Goal: Find specific page/section: Find specific page/section

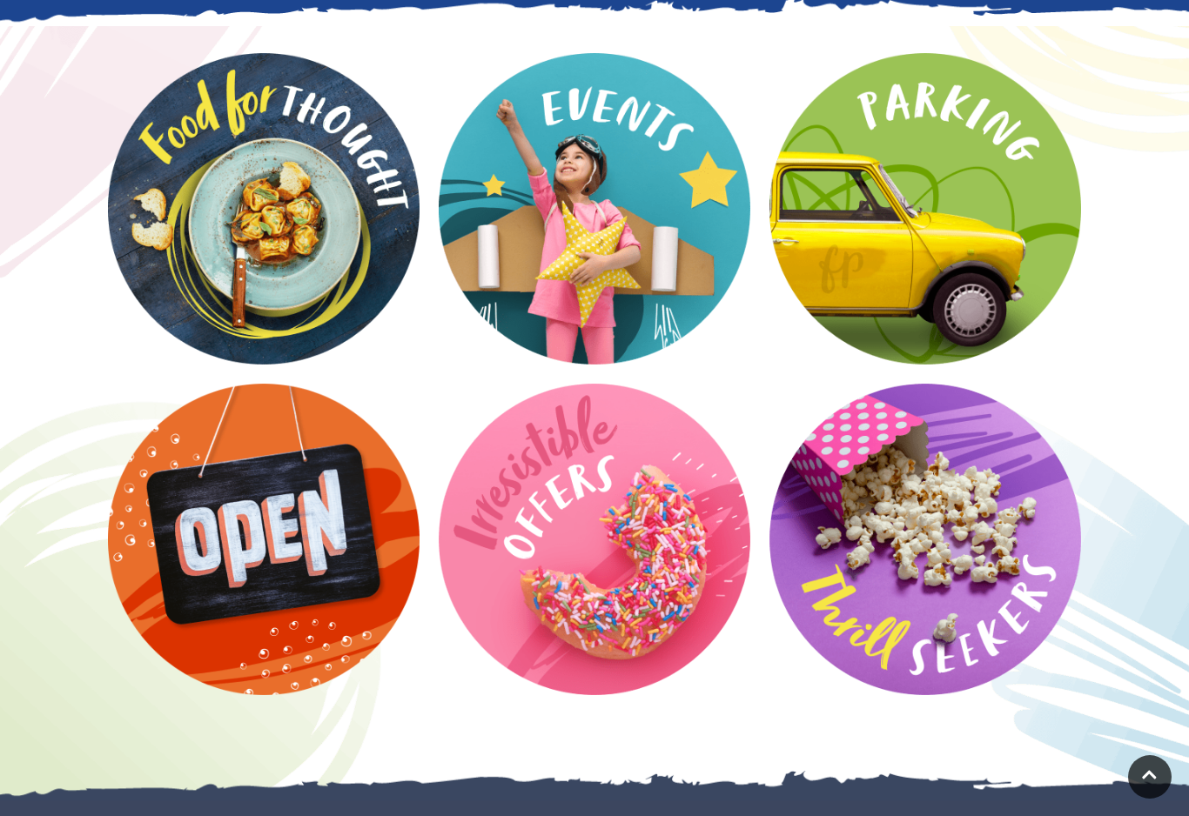
scroll to position [2186, 0]
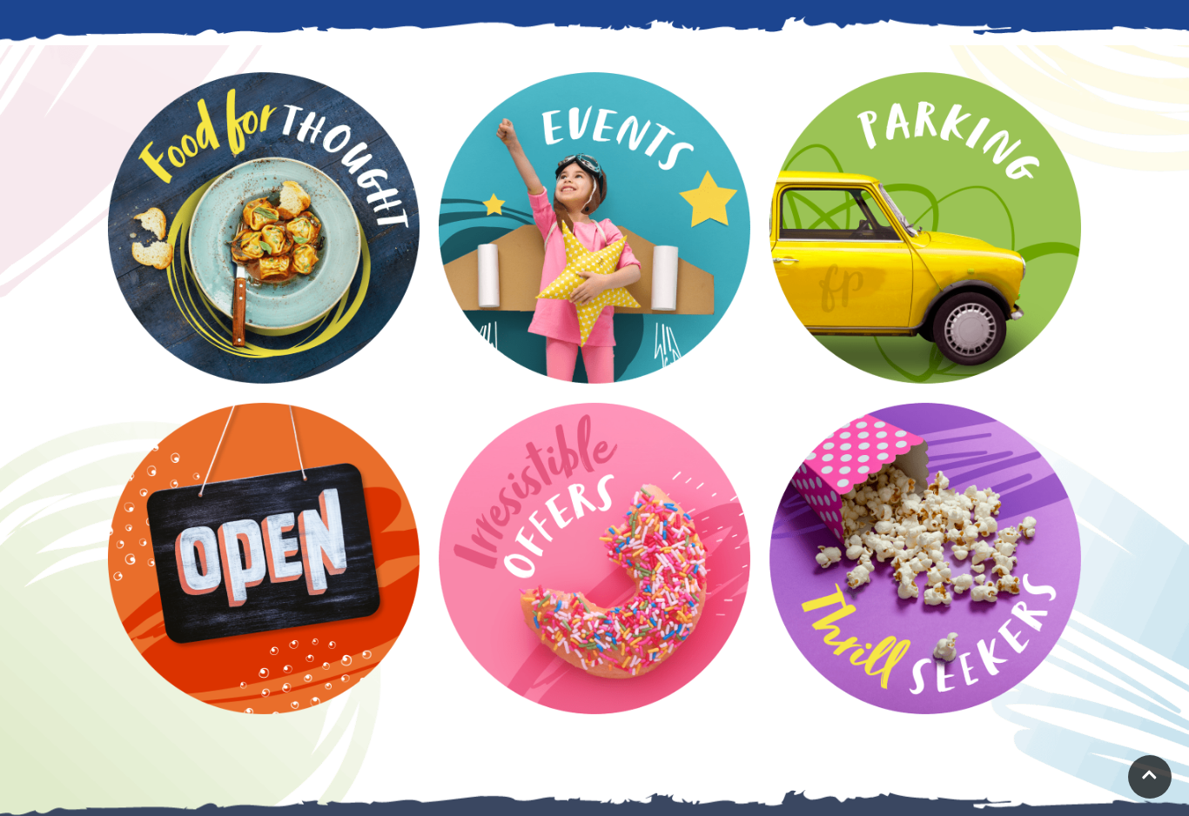
click at [0, 0] on video at bounding box center [0, 0] width 0 height 0
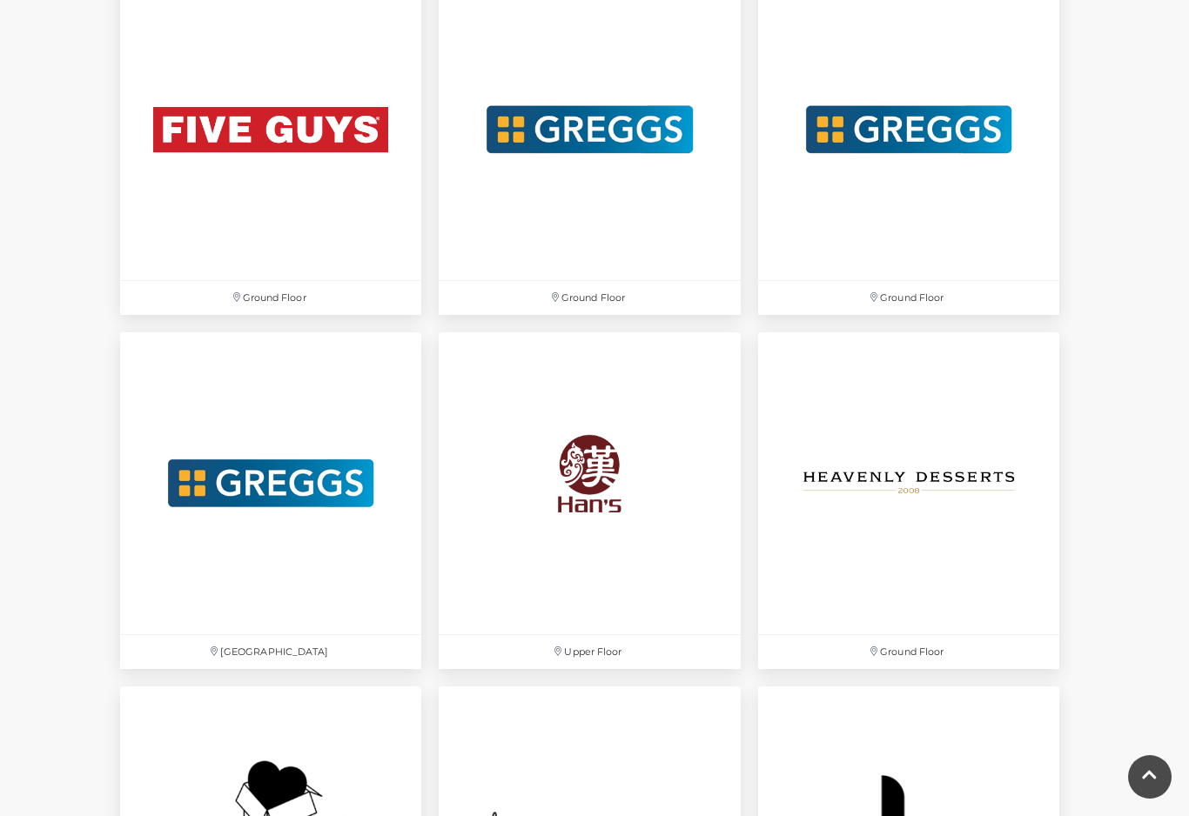
scroll to position [3301, 0]
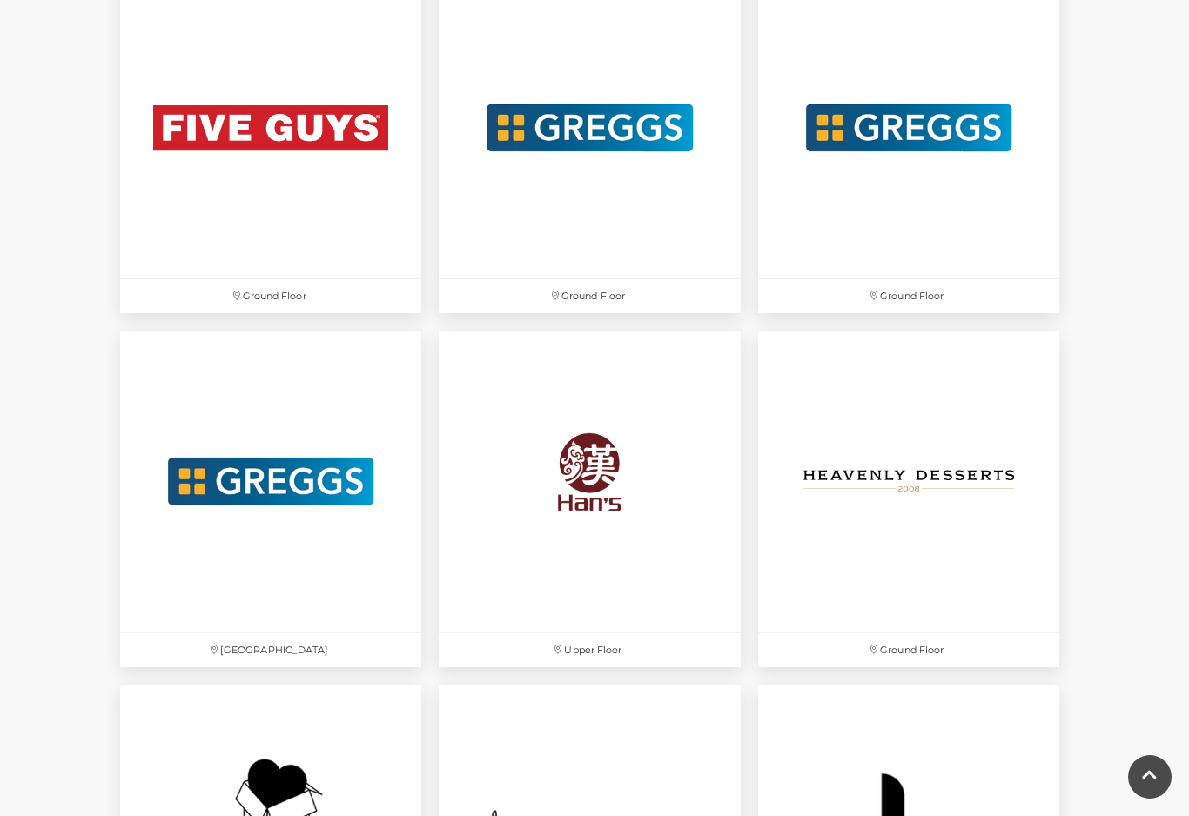
click at [594, 468] on img at bounding box center [589, 481] width 301 height 301
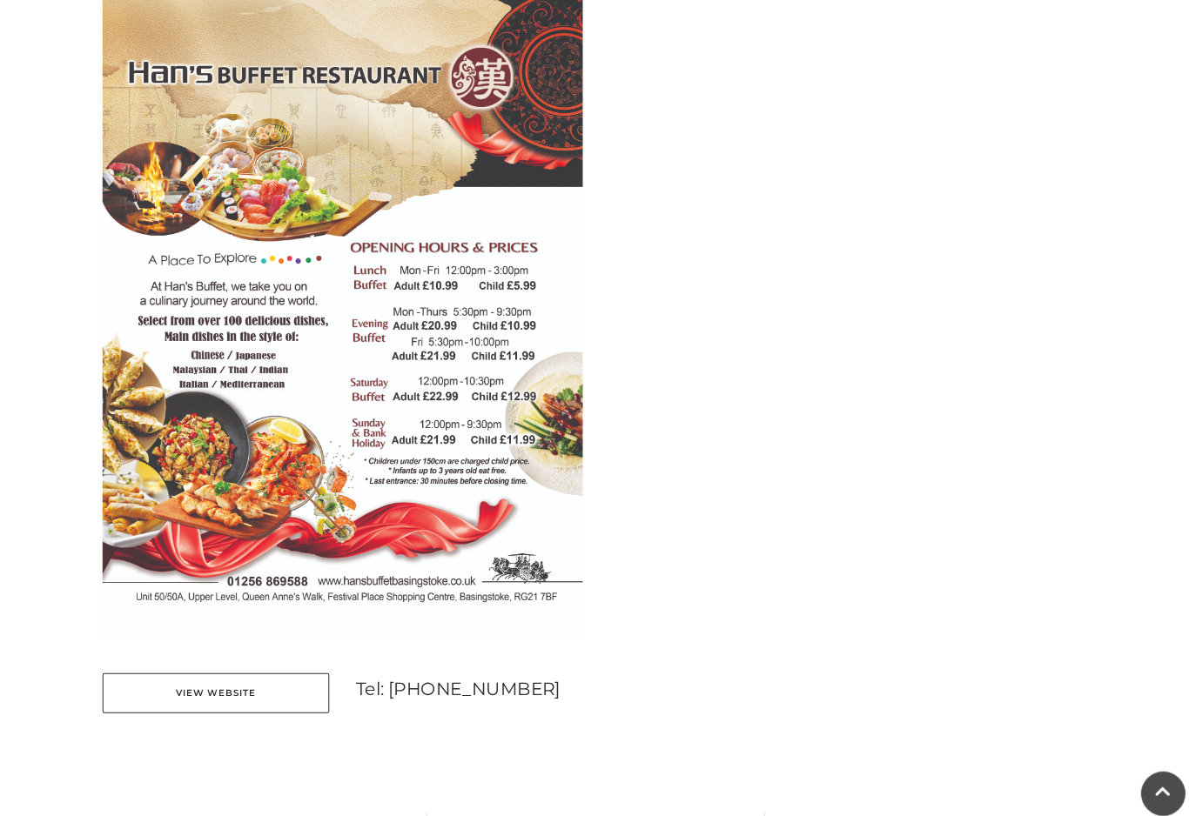
scroll to position [855, 0]
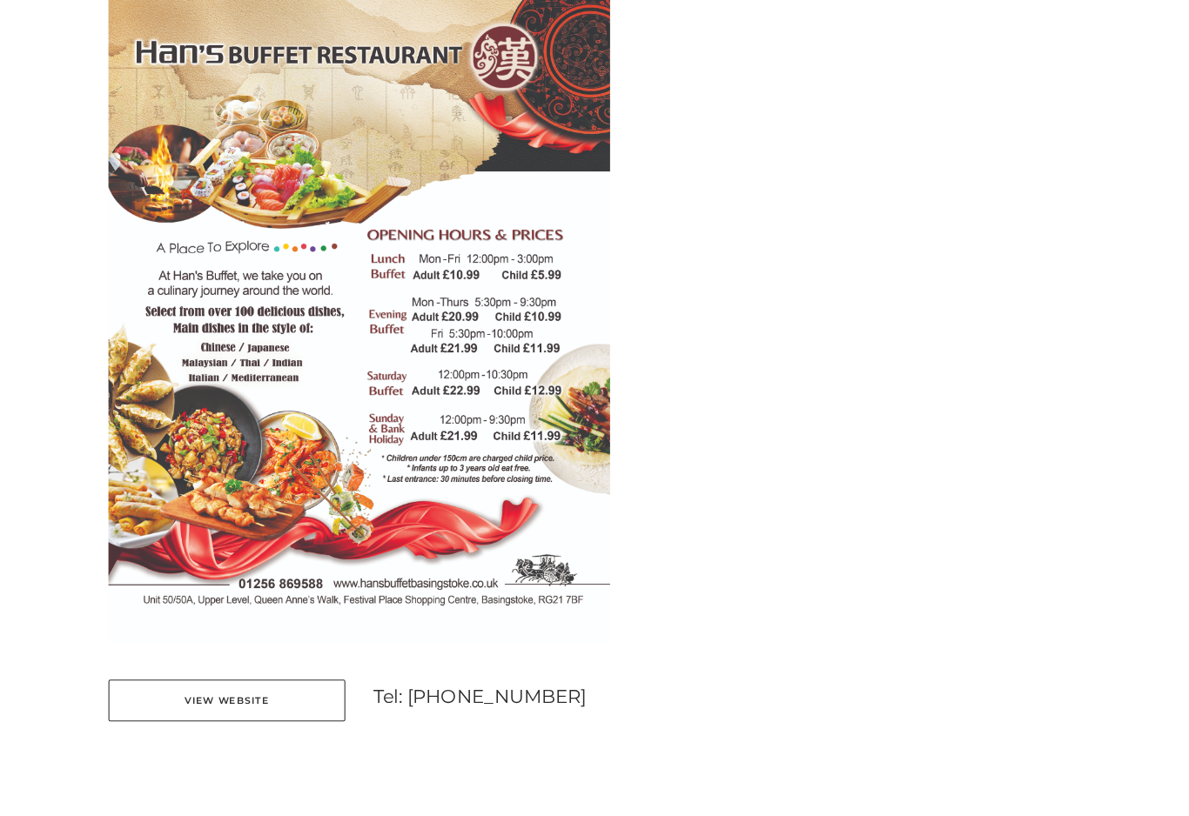
click at [221, 664] on link "View Website" at bounding box center [222, 683] width 222 height 39
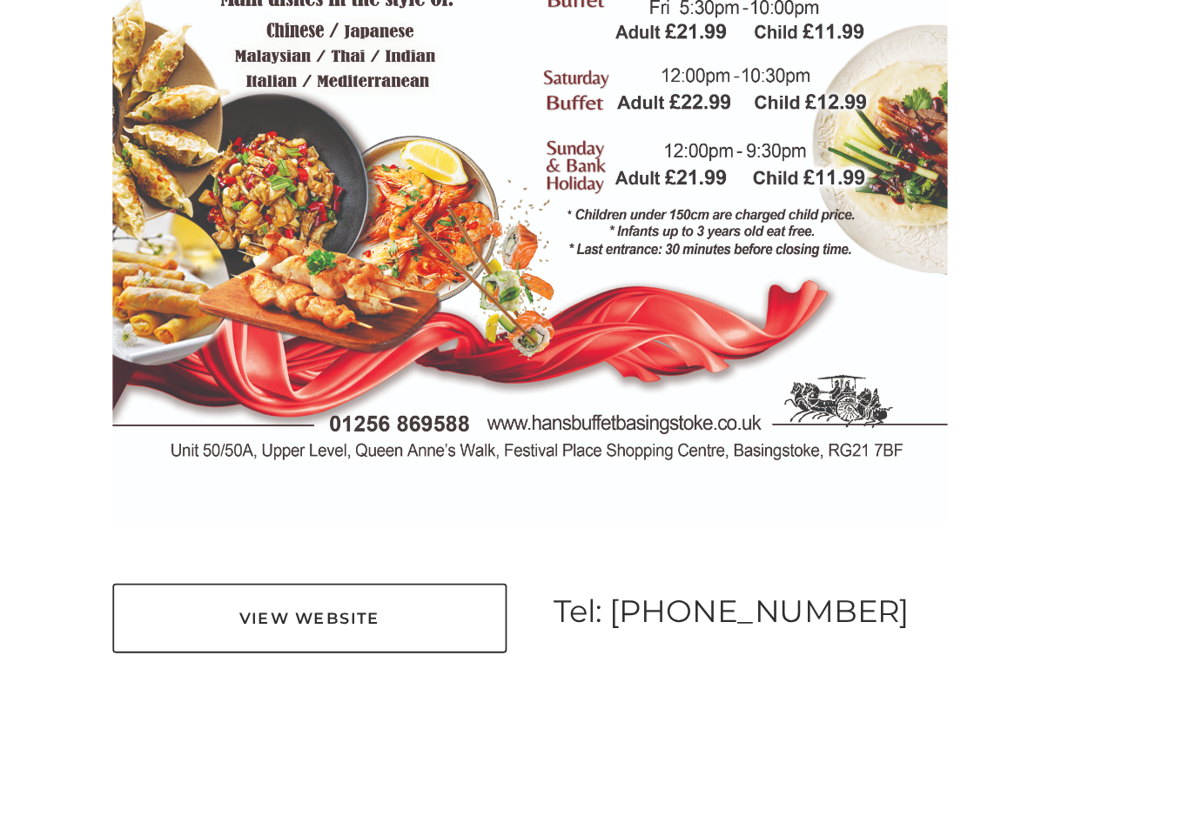
scroll to position [1184, 0]
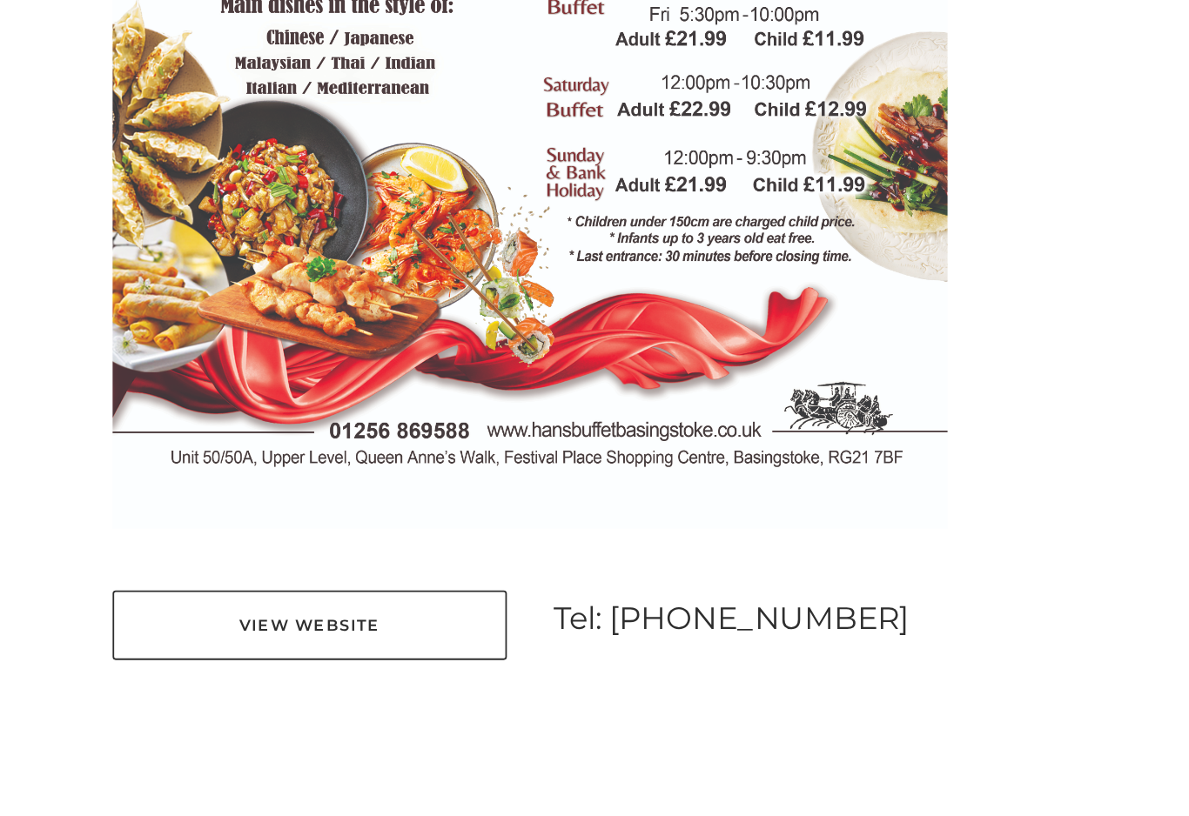
click at [223, 346] on link "View Website" at bounding box center [222, 354] width 222 height 39
